Goal: Transaction & Acquisition: Purchase product/service

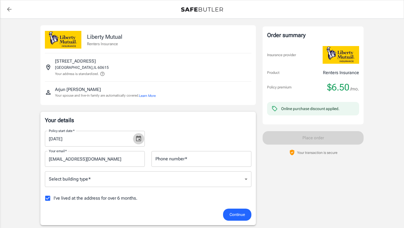
click at [140, 137] on icon "Choose date, selected date is Aug 23, 2025" at bounding box center [138, 139] width 5 height 6
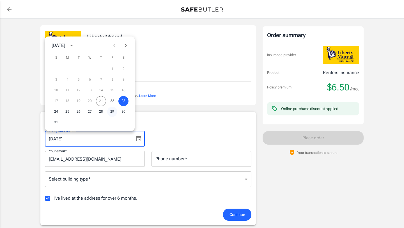
click at [114, 113] on button "29" at bounding box center [112, 112] width 10 height 10
type input "[DATE]"
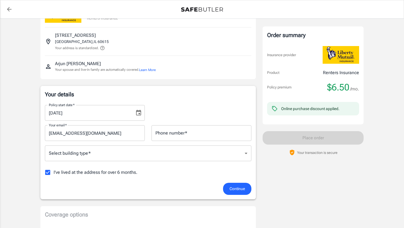
scroll to position [26, 0]
click at [179, 136] on input "Phone number   *" at bounding box center [202, 133] width 100 height 16
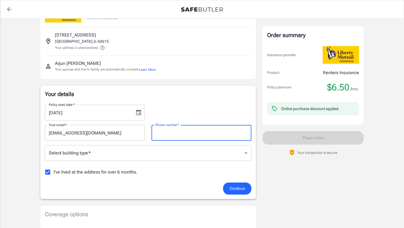
type input "2013888775"
click at [183, 93] on p "Your details" at bounding box center [148, 94] width 207 height 8
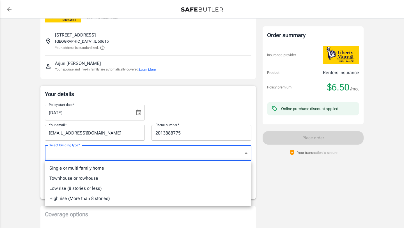
click at [112, 202] on li "High rise (More than 8 stories)" at bounding box center [148, 199] width 207 height 10
type input "highrise"
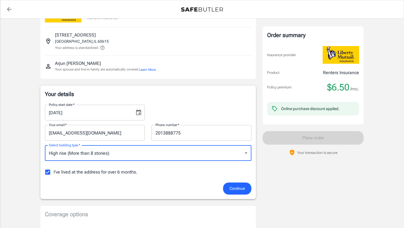
click at [278, 190] on div "Order summary Insurance provider Product Renters Insurance Policy premium $6.50…" at bounding box center [313, 229] width 101 height 460
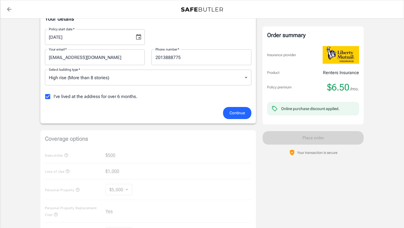
scroll to position [104, 0]
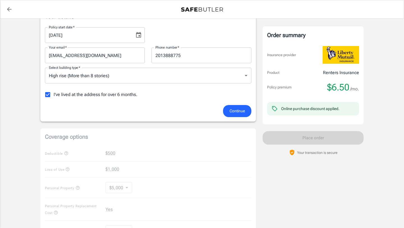
click at [234, 117] on button "Continue" at bounding box center [237, 111] width 28 height 12
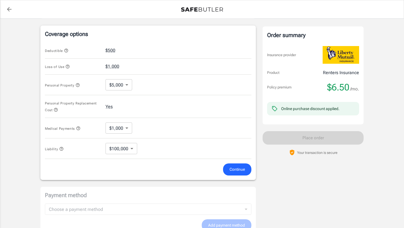
scroll to position [200, 0]
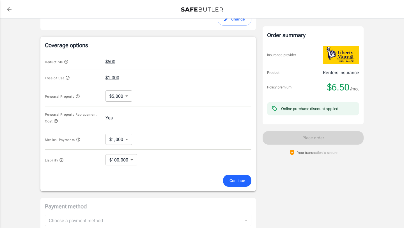
click at [127, 163] on body "Policy premium $ 6.50 /mo Liberty Mutual Renters Insurance [STREET_ADDRESS] You…" at bounding box center [202, 68] width 404 height 536
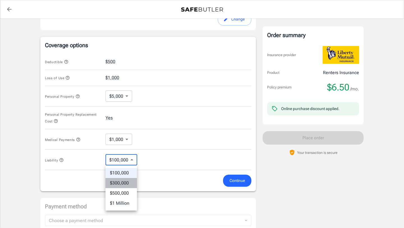
click at [126, 184] on li "$300,000" at bounding box center [121, 183] width 31 height 10
type input "300000"
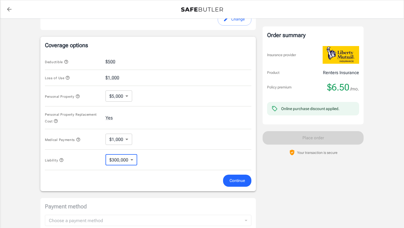
click at [174, 171] on form "Deductible $500 Loss of Use $1,000 Personal Property $5,000 5000 ​ Personal Pro…" at bounding box center [148, 120] width 207 height 133
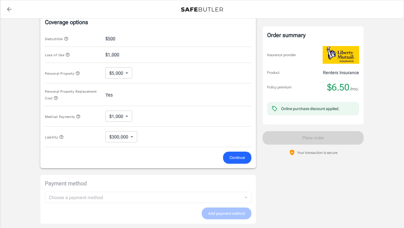
scroll to position [308, 0]
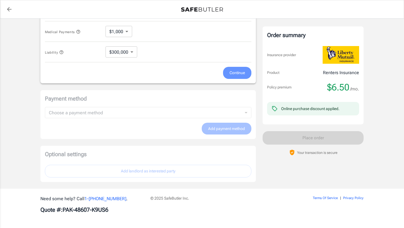
click at [239, 75] on span "Continue" at bounding box center [237, 72] width 15 height 7
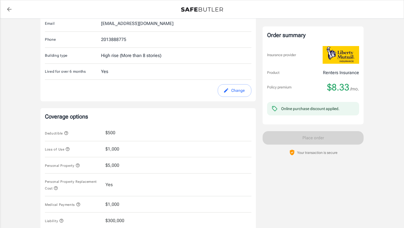
scroll to position [0, 0]
